Goal: Task Accomplishment & Management: Complete application form

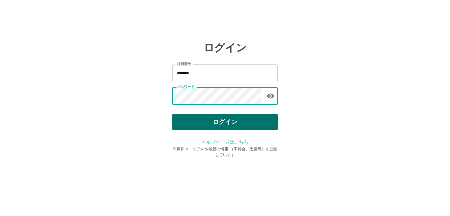
click at [207, 123] on button "ログイン" at bounding box center [224, 122] width 105 height 16
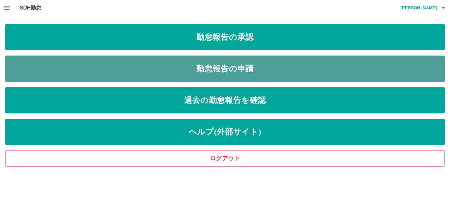
drag, startPoint x: 186, startPoint y: 63, endPoint x: 182, endPoint y: 62, distance: 4.3
click at [185, 63] on link "勤怠報告の申請" at bounding box center [225, 69] width 440 height 26
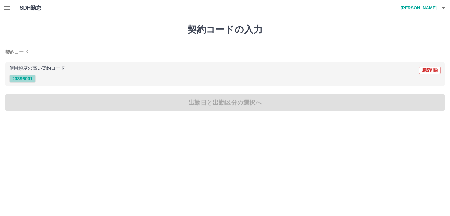
click at [25, 78] on button "20396001" at bounding box center [22, 79] width 26 height 8
type input "********"
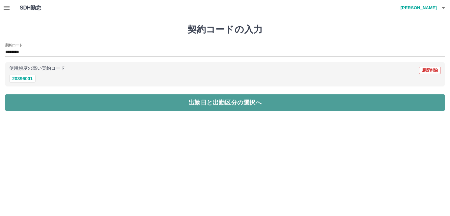
click at [32, 108] on button "出勤日と出勤区分の選択へ" at bounding box center [225, 103] width 440 height 16
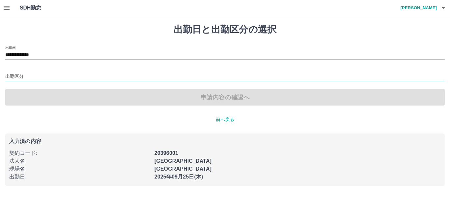
click at [19, 75] on input "出勤区分" at bounding box center [225, 77] width 440 height 8
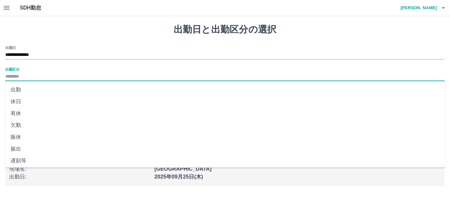
click at [27, 88] on li "出勤" at bounding box center [225, 90] width 440 height 12
type input "**"
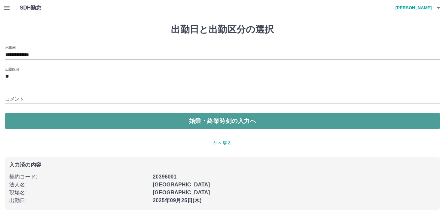
click at [34, 117] on button "始業・終業時刻の入力へ" at bounding box center [222, 121] width 434 height 16
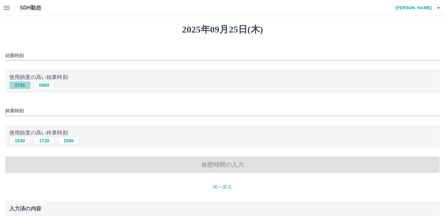
click at [21, 84] on button "0730" at bounding box center [19, 85] width 21 height 8
type input "****"
drag, startPoint x: 21, startPoint y: 147, endPoint x: 22, endPoint y: 142, distance: 5.0
click at [22, 144] on div "使用頻度の高い終業時刻 1630 1730 1500" at bounding box center [222, 137] width 434 height 24
click at [22, 140] on button "1630" at bounding box center [19, 141] width 21 height 8
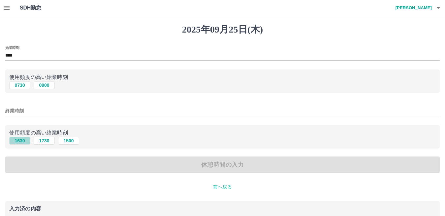
type input "****"
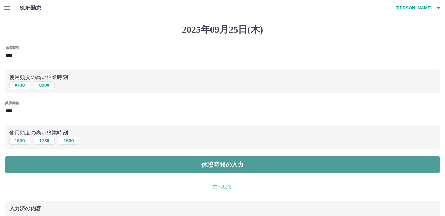
click at [32, 162] on button "休憩時間の入力" at bounding box center [222, 165] width 434 height 16
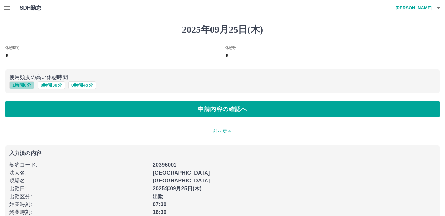
click at [24, 86] on button "1 時間 0 分" at bounding box center [21, 85] width 25 height 8
type input "*"
click at [25, 87] on button "1 時間 0 分" at bounding box center [21, 85] width 25 height 8
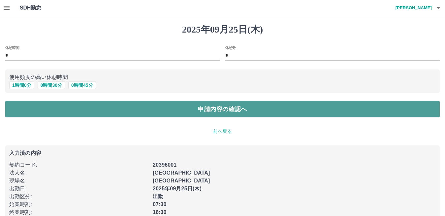
click at [36, 109] on button "申請内容の確認へ" at bounding box center [222, 109] width 434 height 16
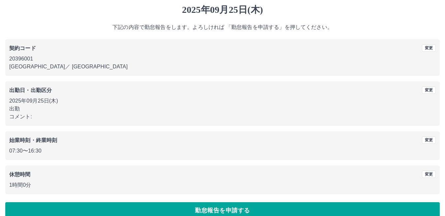
scroll to position [30, 0]
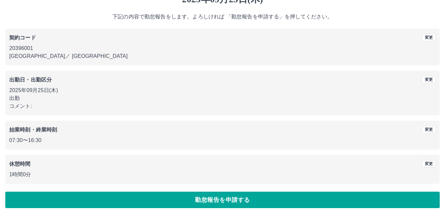
click at [174, 199] on button "勤怠報告を申請する" at bounding box center [222, 200] width 434 height 16
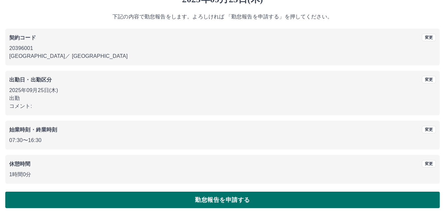
click at [166, 203] on button "勤怠報告を申請する" at bounding box center [222, 200] width 434 height 16
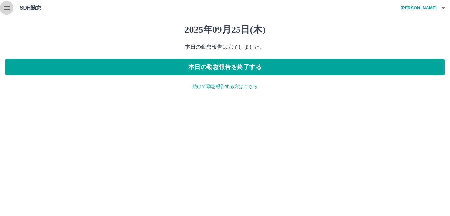
click at [8, 8] on icon "button" at bounding box center [7, 8] width 6 height 4
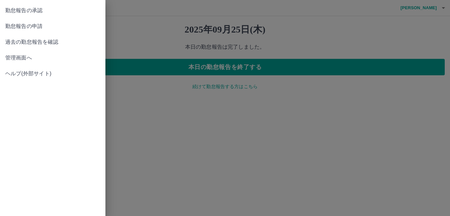
click at [62, 7] on span "勤怠報告の承認" at bounding box center [52, 11] width 95 height 8
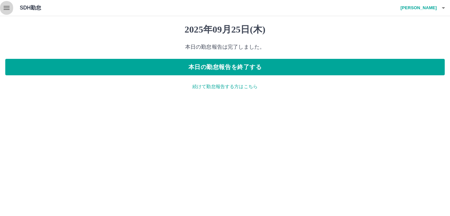
click at [4, 8] on icon "button" at bounding box center [7, 8] width 6 height 4
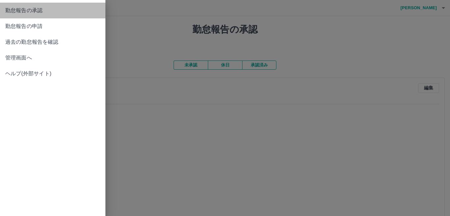
click at [41, 9] on span "勤怠報告の承認" at bounding box center [52, 11] width 95 height 8
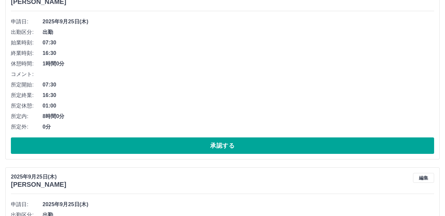
scroll to position [99, 0]
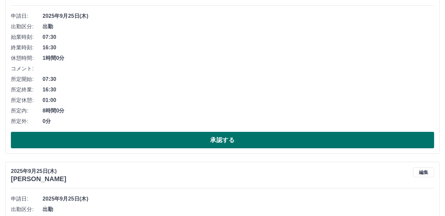
click at [121, 143] on button "承認する" at bounding box center [222, 140] width 423 height 16
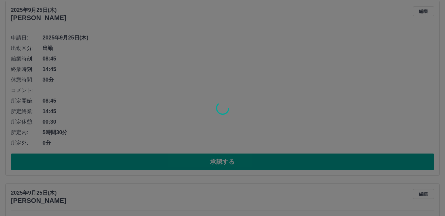
scroll to position [264, 0]
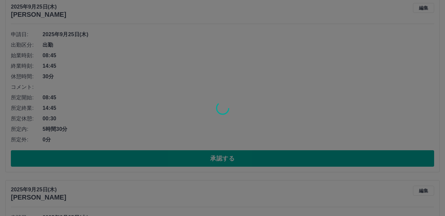
click at [136, 163] on div at bounding box center [222, 108] width 445 height 216
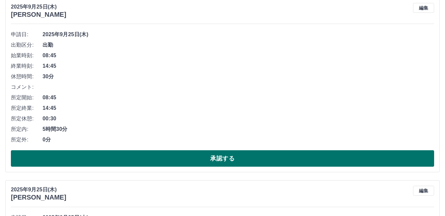
drag, startPoint x: 136, startPoint y: 163, endPoint x: 133, endPoint y: 161, distance: 3.4
click at [135, 162] on button "承認する" at bounding box center [222, 159] width 423 height 16
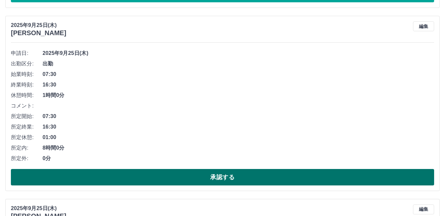
click at [140, 185] on button "承認する" at bounding box center [222, 177] width 423 height 16
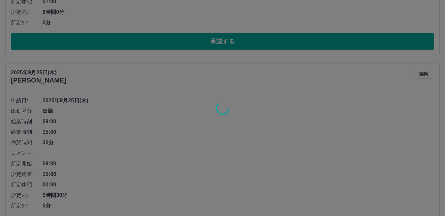
scroll to position [443, 0]
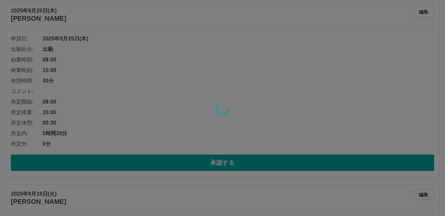
click at [147, 170] on div at bounding box center [222, 108] width 445 height 216
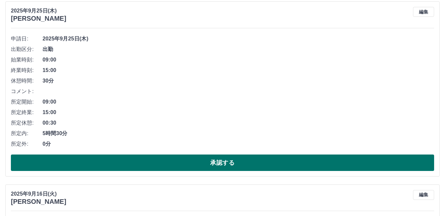
click at [147, 169] on button "承認する" at bounding box center [222, 163] width 423 height 16
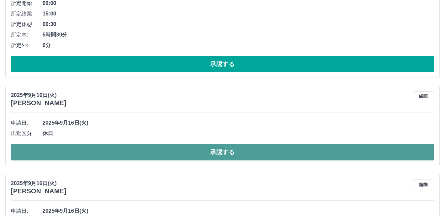
click at [148, 152] on button "承認する" at bounding box center [222, 152] width 423 height 16
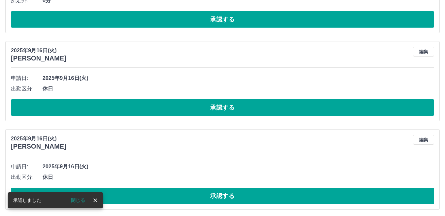
scroll to position [222, 0]
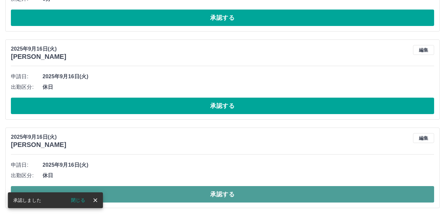
click at [151, 190] on button "承認する" at bounding box center [222, 195] width 423 height 16
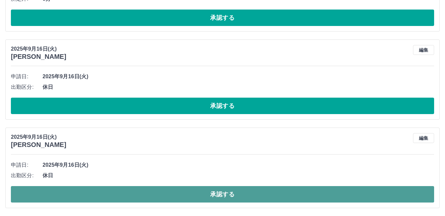
click at [151, 192] on button "承認する" at bounding box center [222, 195] width 423 height 16
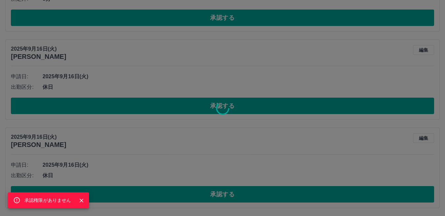
drag, startPoint x: 156, startPoint y: 110, endPoint x: 156, endPoint y: 65, distance: 45.1
click at [156, 109] on div "承認権限がありません" at bounding box center [222, 108] width 445 height 216
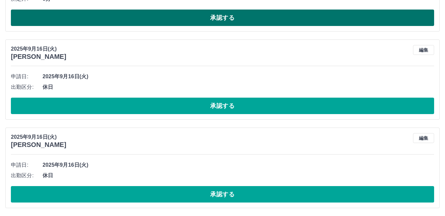
click at [161, 17] on button "承認する" at bounding box center [222, 18] width 423 height 16
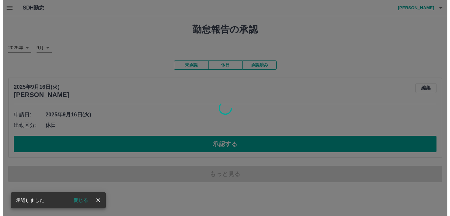
scroll to position [0, 0]
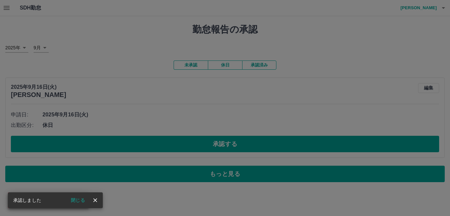
click at [172, 149] on div "承認権限がありません" at bounding box center [225, 108] width 450 height 216
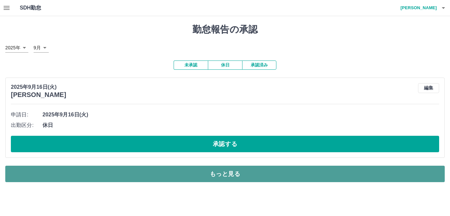
click at [174, 175] on button "もっと見る" at bounding box center [225, 174] width 440 height 16
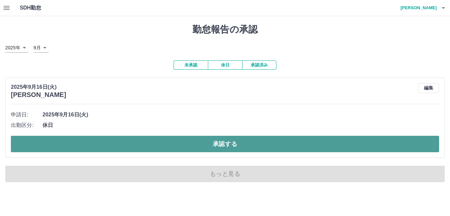
click at [187, 145] on button "承認する" at bounding box center [225, 144] width 428 height 16
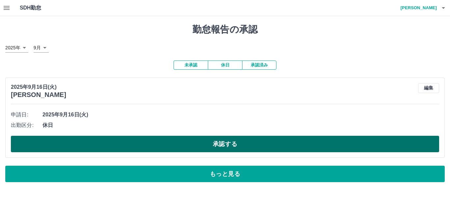
click at [228, 145] on button "承認する" at bounding box center [225, 144] width 428 height 16
click at [218, 150] on button "承認する" at bounding box center [225, 144] width 428 height 16
